Goal: Information Seeking & Learning: Learn about a topic

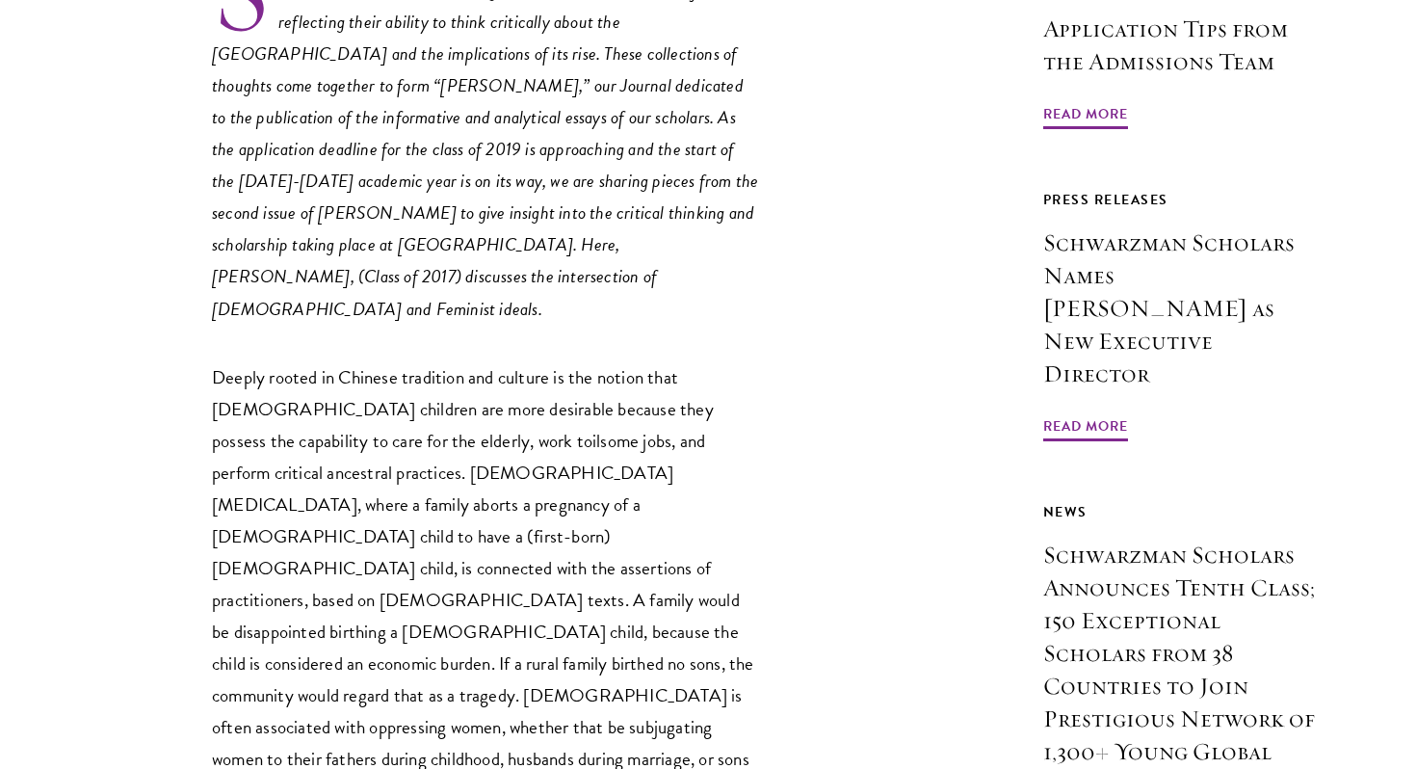
scroll to position [910, 0]
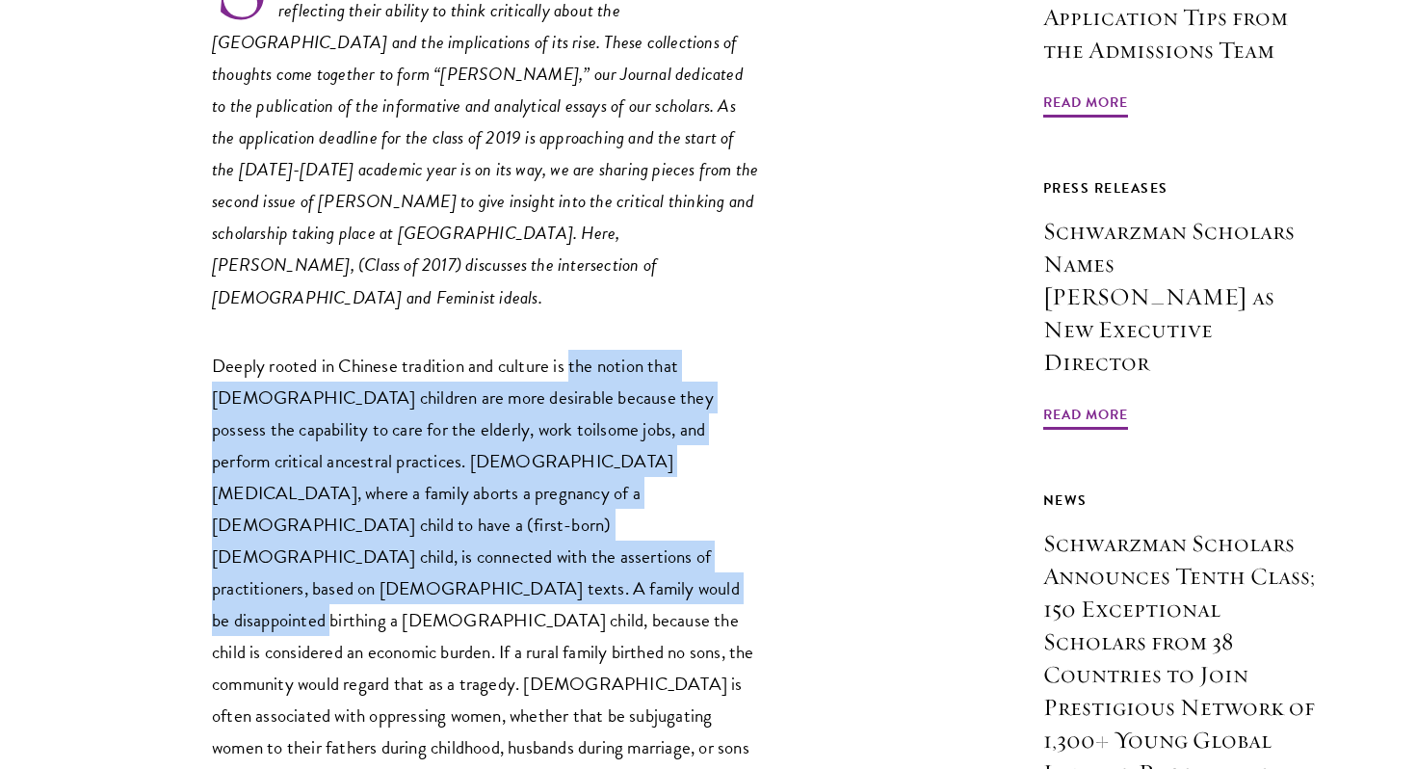
drag, startPoint x: 573, startPoint y: 285, endPoint x: 668, endPoint y: 463, distance: 201.7
click at [668, 463] on p "Deeply rooted in Chinese tradition and culture is the notion that [DEMOGRAPHIC_…" at bounding box center [486, 605] width 549 height 510
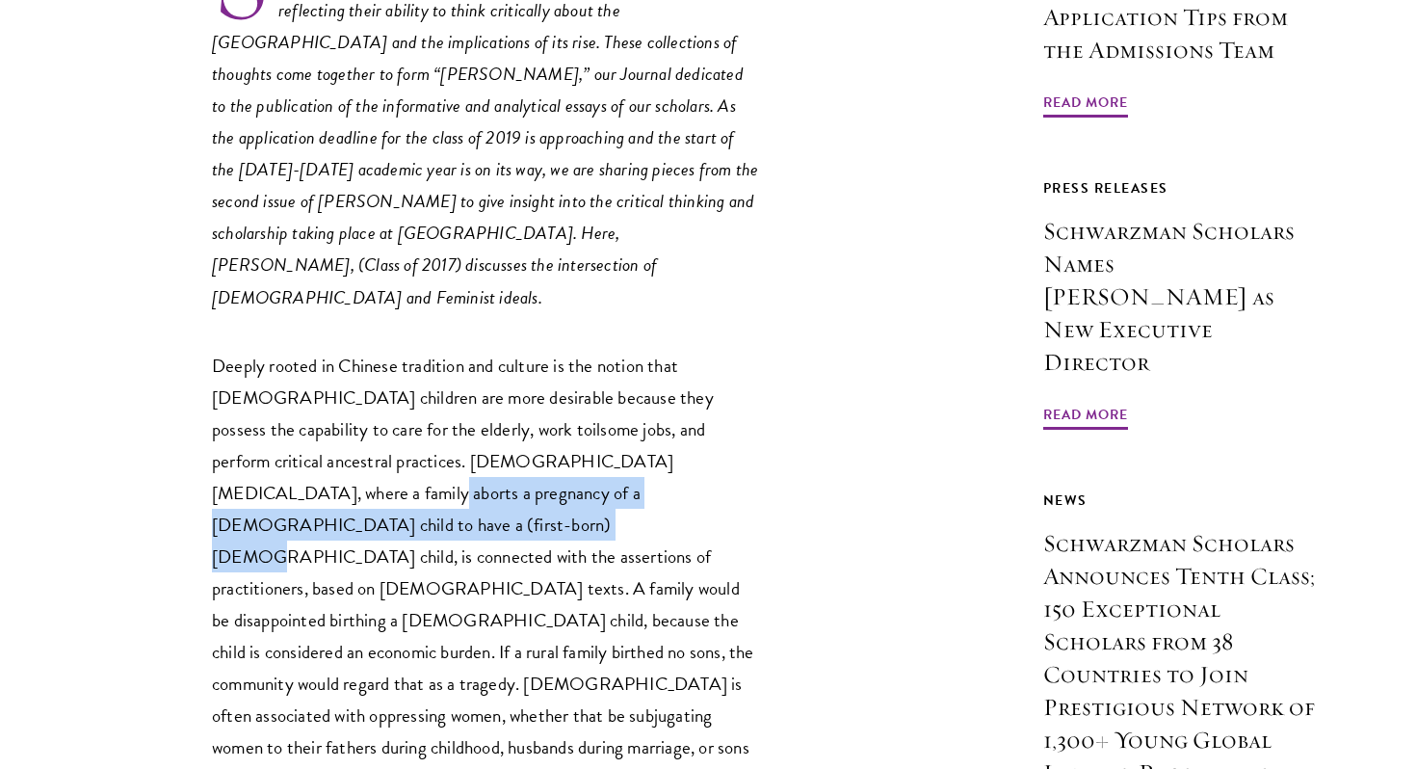
drag, startPoint x: 673, startPoint y: 378, endPoint x: 697, endPoint y: 419, distance: 47.9
click at [697, 419] on p "Deeply rooted in Chinese tradition and culture is the notion that [DEMOGRAPHIC_…" at bounding box center [486, 605] width 549 height 510
click at [696, 419] on p "Deeply rooted in Chinese tradition and culture is the notion that [DEMOGRAPHIC_…" at bounding box center [486, 605] width 549 height 510
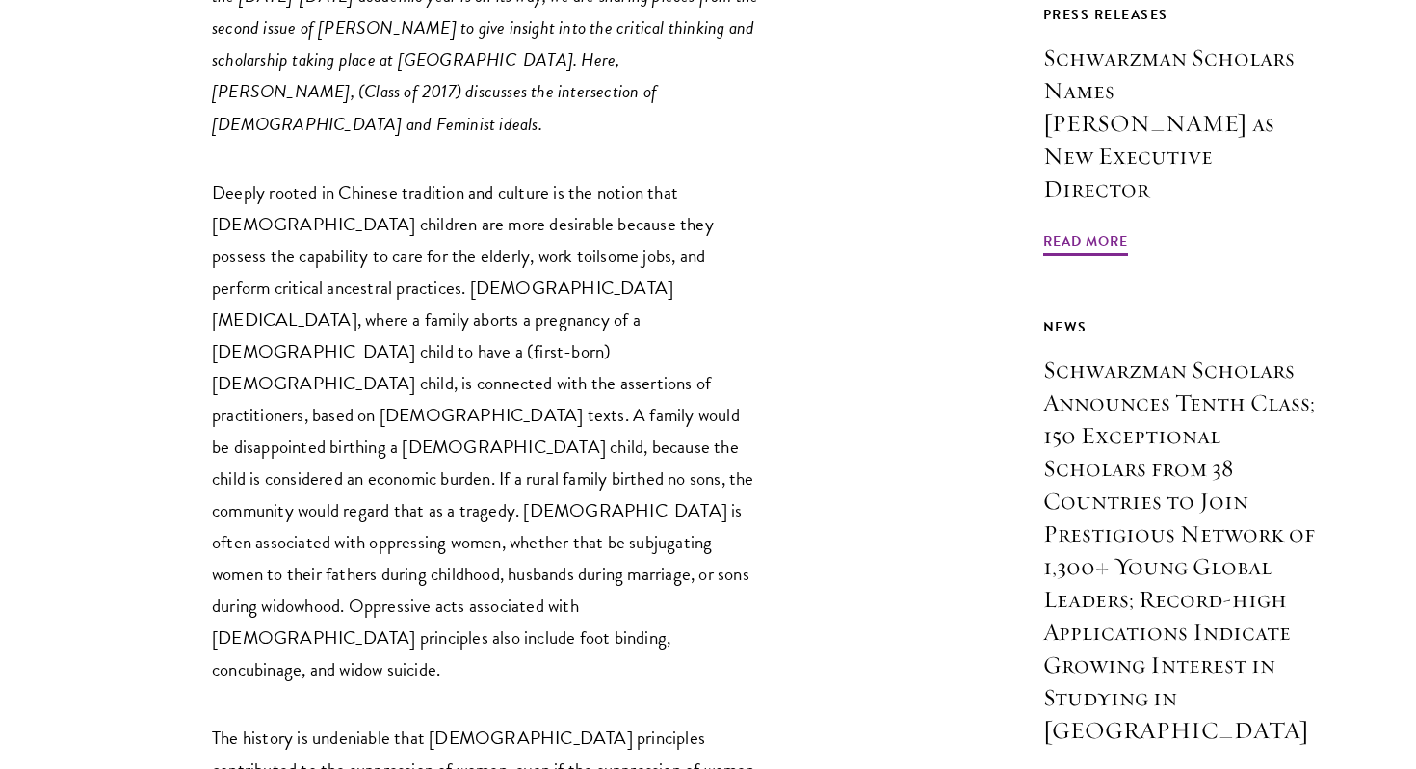
scroll to position [1212, 0]
